Goal: Task Accomplishment & Management: Complete application form

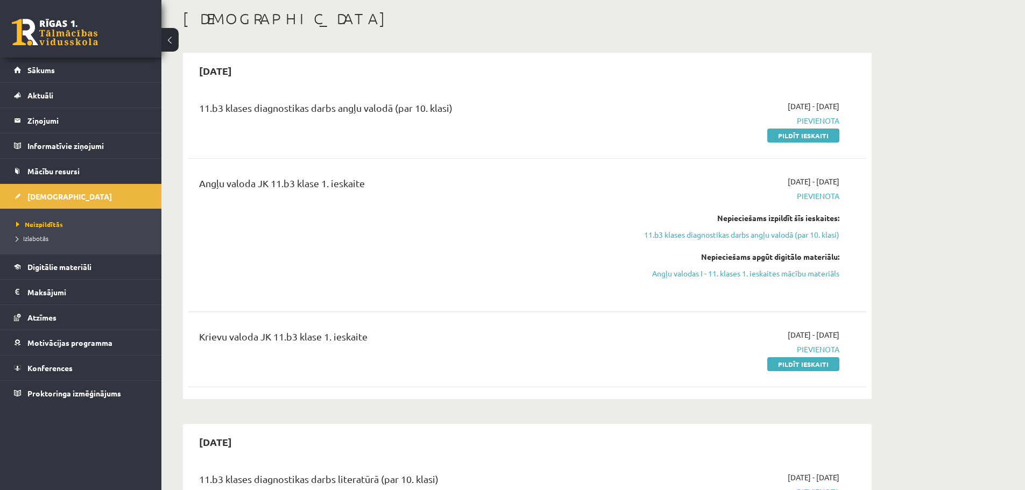
scroll to position [71, 0]
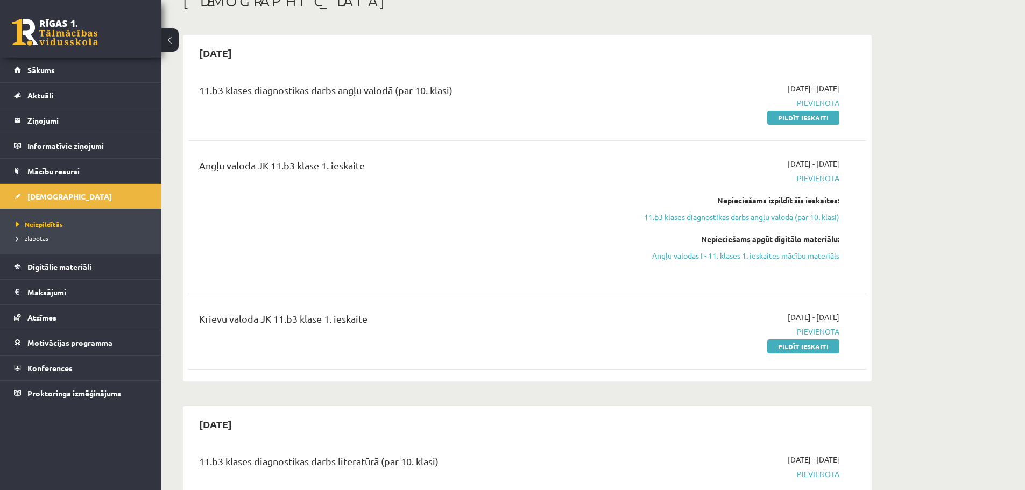
click at [768, 261] on div "2025-09-01 - 2025-09-15 Pievienota Nepieciešams izpildīt šīs ieskaites: 11.b3 k…" at bounding box center [737, 217] width 219 height 118
click at [766, 260] on link "Angļu valodas I - 11. klases 1. ieskaites mācību materiāls" at bounding box center [737, 255] width 203 height 11
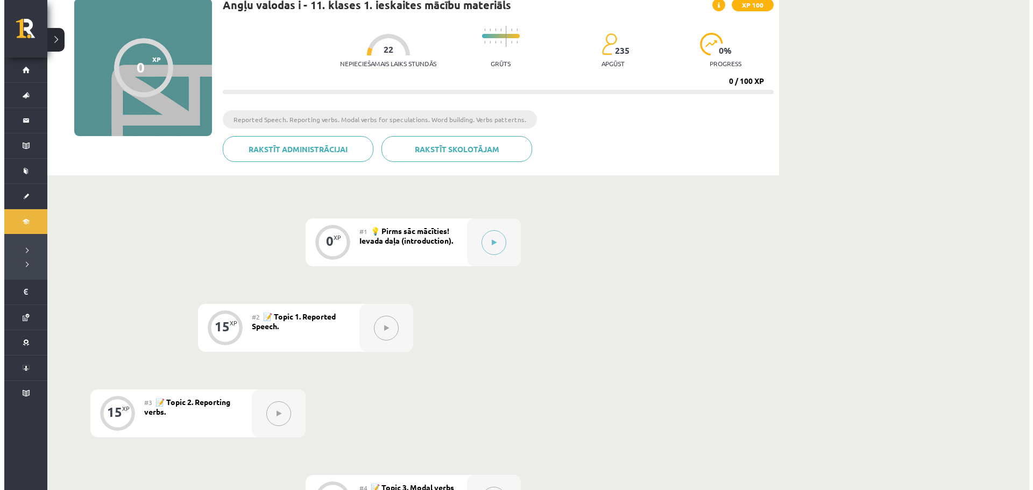
scroll to position [108, 0]
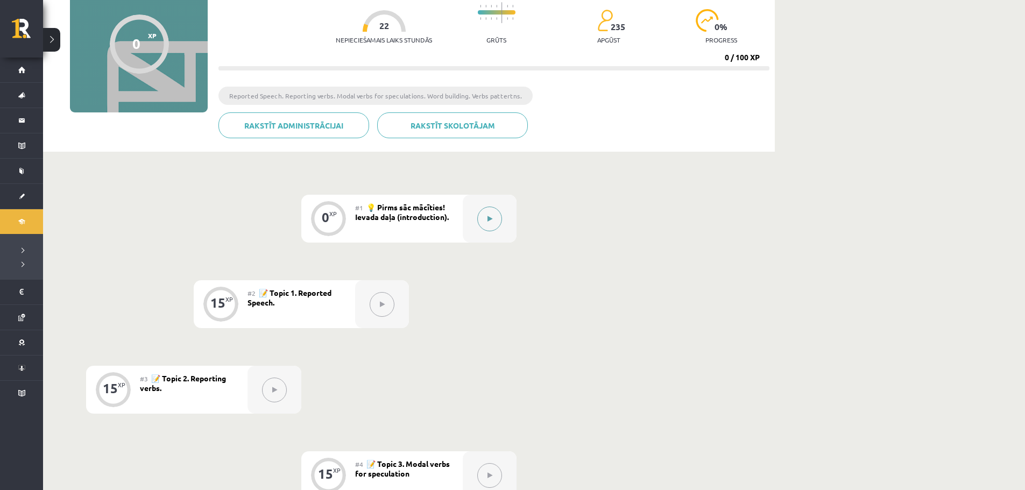
click at [494, 224] on button at bounding box center [489, 219] width 25 height 25
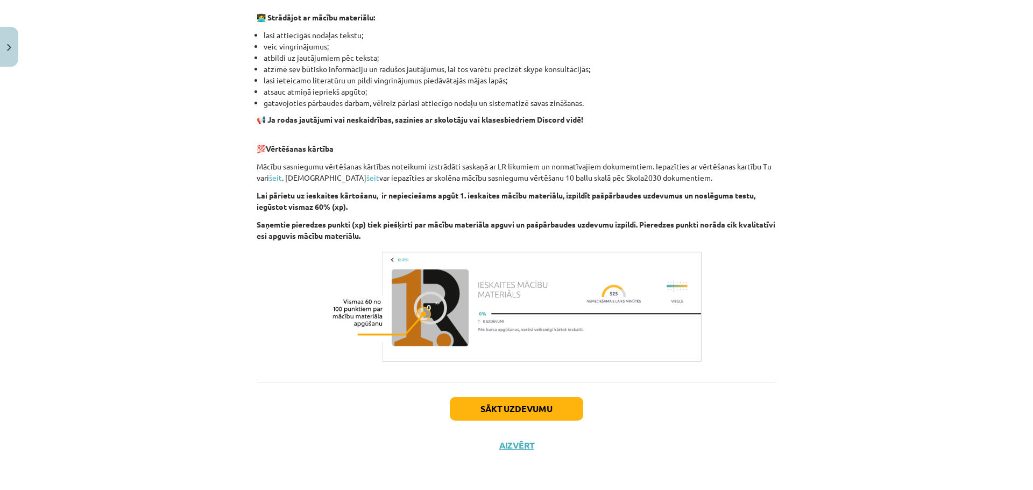
scroll to position [641, 0]
click at [522, 413] on button "Sākt uzdevumu" at bounding box center [516, 408] width 133 height 24
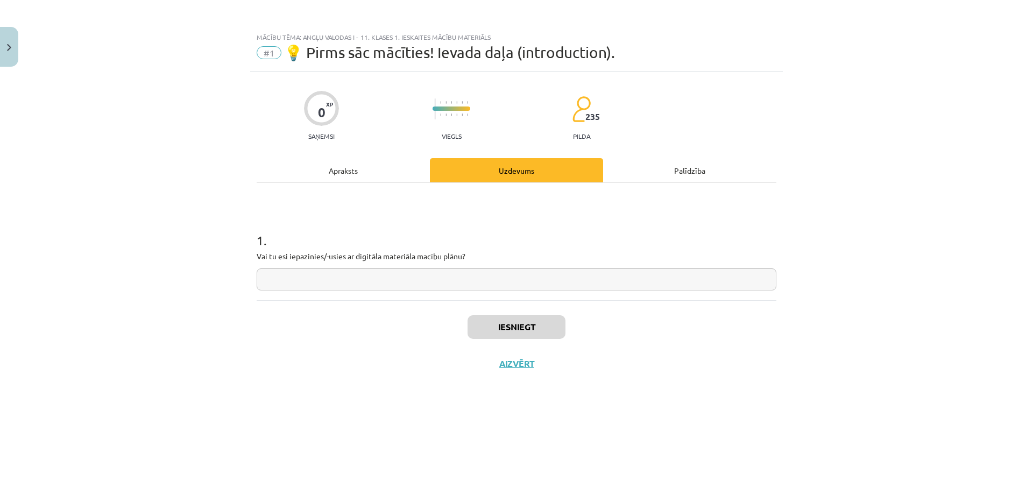
click at [432, 281] on input "text" at bounding box center [517, 279] width 520 height 22
type input "*"
type input "**"
click at [517, 337] on button "Iesniegt" at bounding box center [516, 327] width 98 height 24
click at [536, 359] on button "Nākamā nodarbība" at bounding box center [516, 370] width 105 height 25
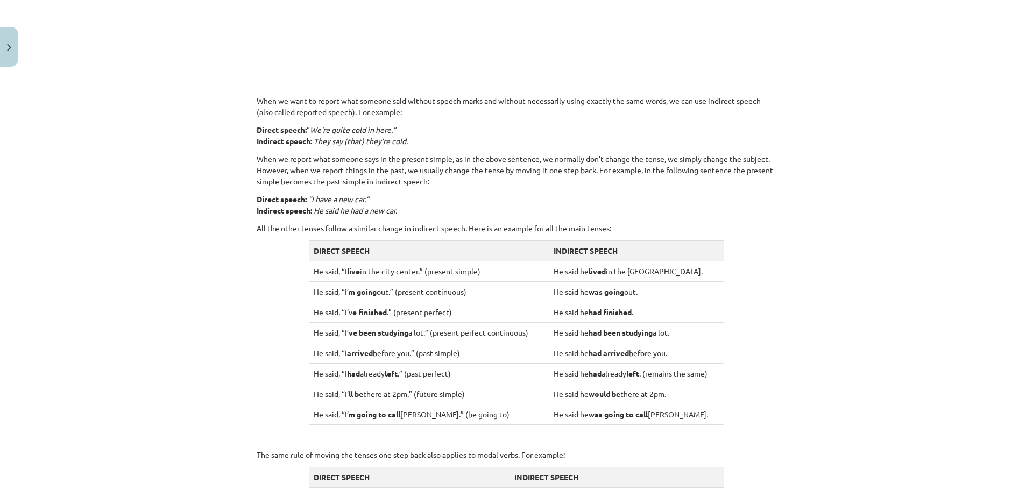
scroll to position [681, 0]
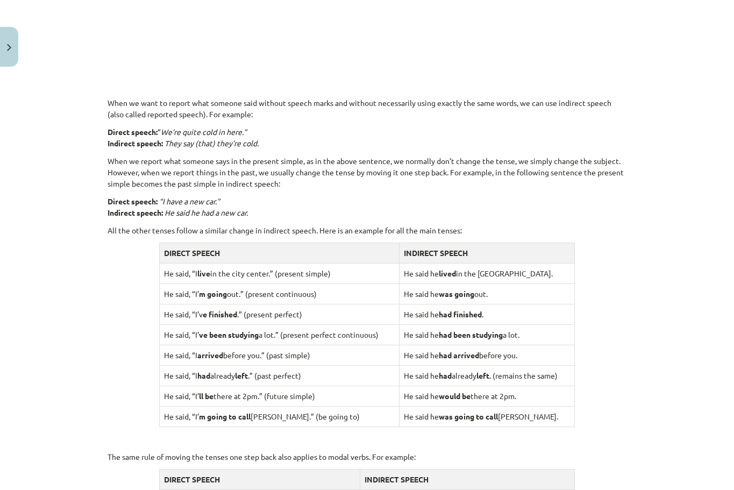
click at [648, 68] on div "Mācību tēma: Angļu valodas i - 11. klases 1. ieskaites mācību materiāls #2 📝 To…" at bounding box center [367, 245] width 734 height 490
drag, startPoint x: 733, startPoint y: 145, endPoint x: 716, endPoint y: 144, distance: 16.7
click at [716, 144] on div "Mācību tēma: Angļu valodas i - 11. klases 1. ieskaites mācību materiāls #2 📝 To…" at bounding box center [367, 245] width 734 height 490
click at [698, 72] on div "Mācību tēma: Angļu valodas i - 11. klases 1. ieskaites mācību materiāls #2 📝 To…" at bounding box center [367, 245] width 734 height 490
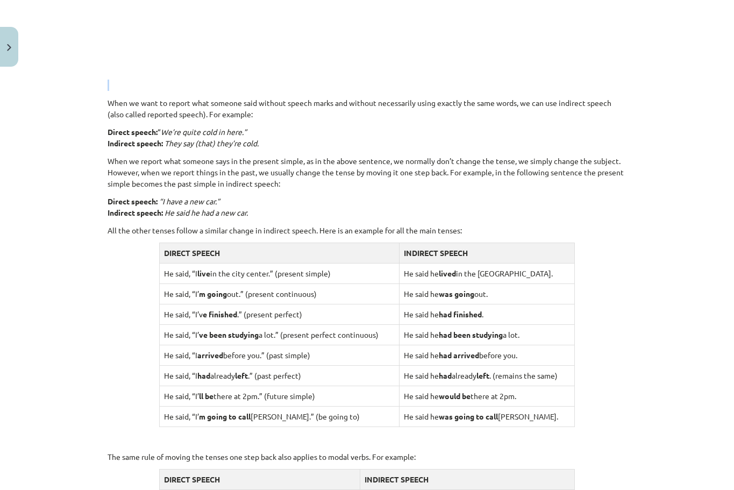
click at [698, 72] on div "Mācību tēma: Angļu valodas i - 11. klases 1. ieskaites mācību materiāls #2 📝 To…" at bounding box center [367, 245] width 734 height 490
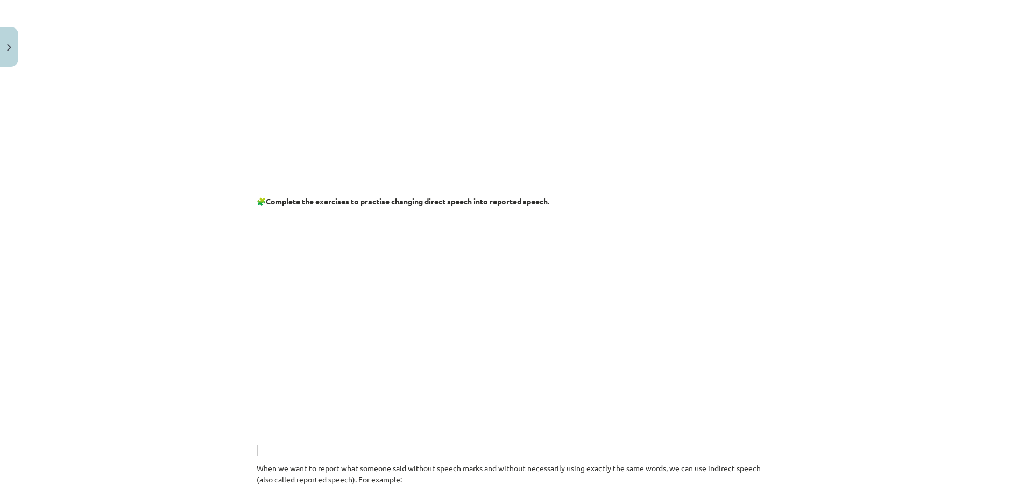
scroll to position [324, 0]
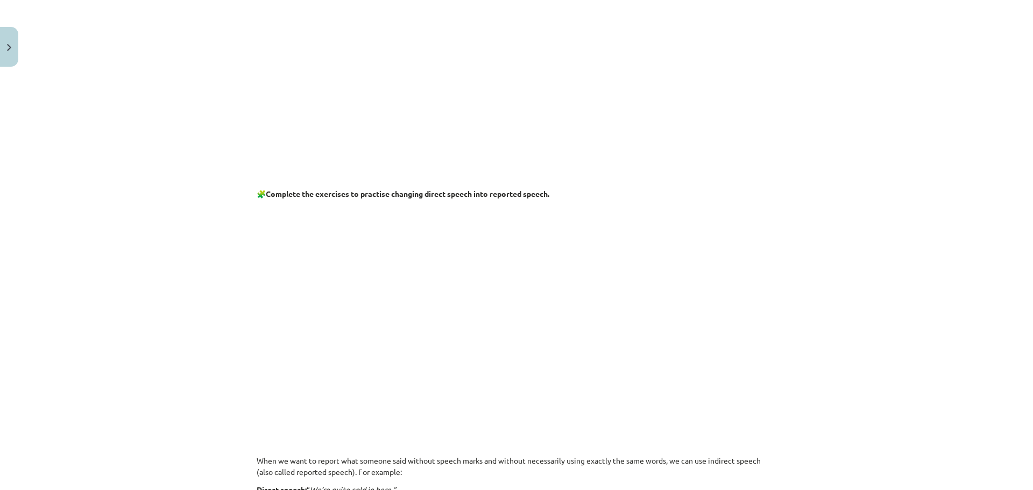
click at [374, 386] on p at bounding box center [517, 309] width 520 height 207
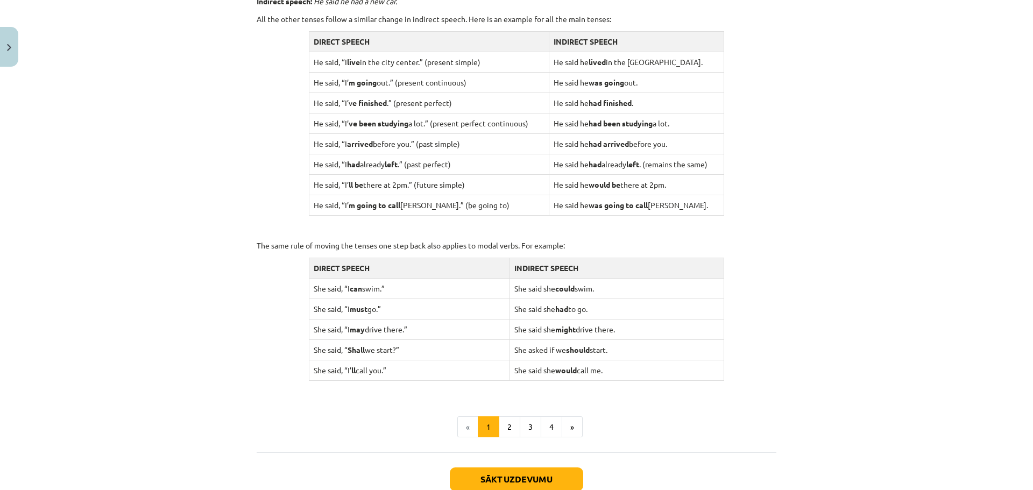
scroll to position [892, 0]
drag, startPoint x: 522, startPoint y: 429, endPoint x: 883, endPoint y: 181, distance: 438.6
drag, startPoint x: 883, startPoint y: 181, endPoint x: 877, endPoint y: 74, distance: 106.7
click at [877, 74] on div "Mācību tēma: Angļu valodas i - 11. klases 1. ieskaites mācību materiāls #2 📝 To…" at bounding box center [516, 245] width 1033 height 490
click at [503, 423] on button "2" at bounding box center [510, 428] width 22 height 22
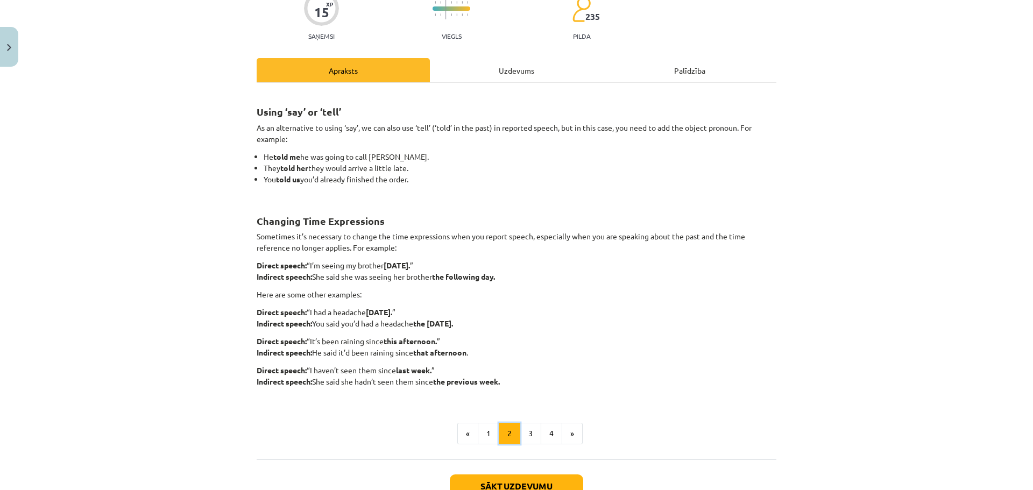
scroll to position [106, 0]
